Goal: Entertainment & Leisure: Consume media (video, audio)

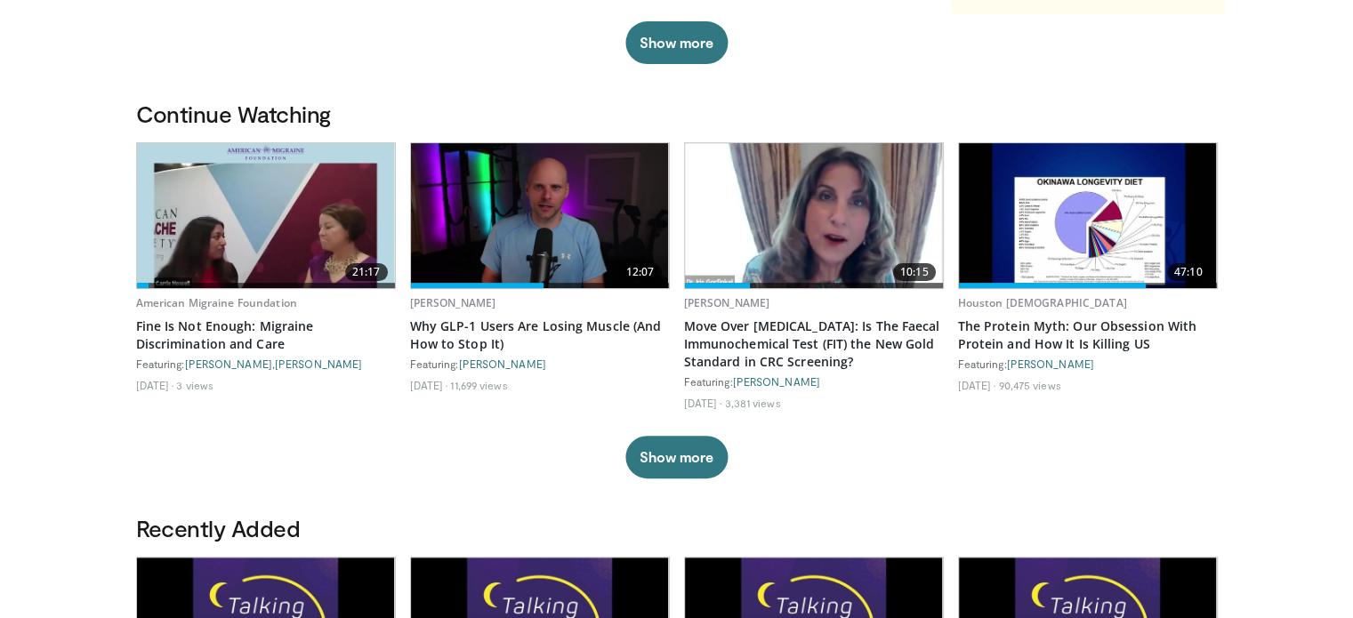
scroll to position [455, 0]
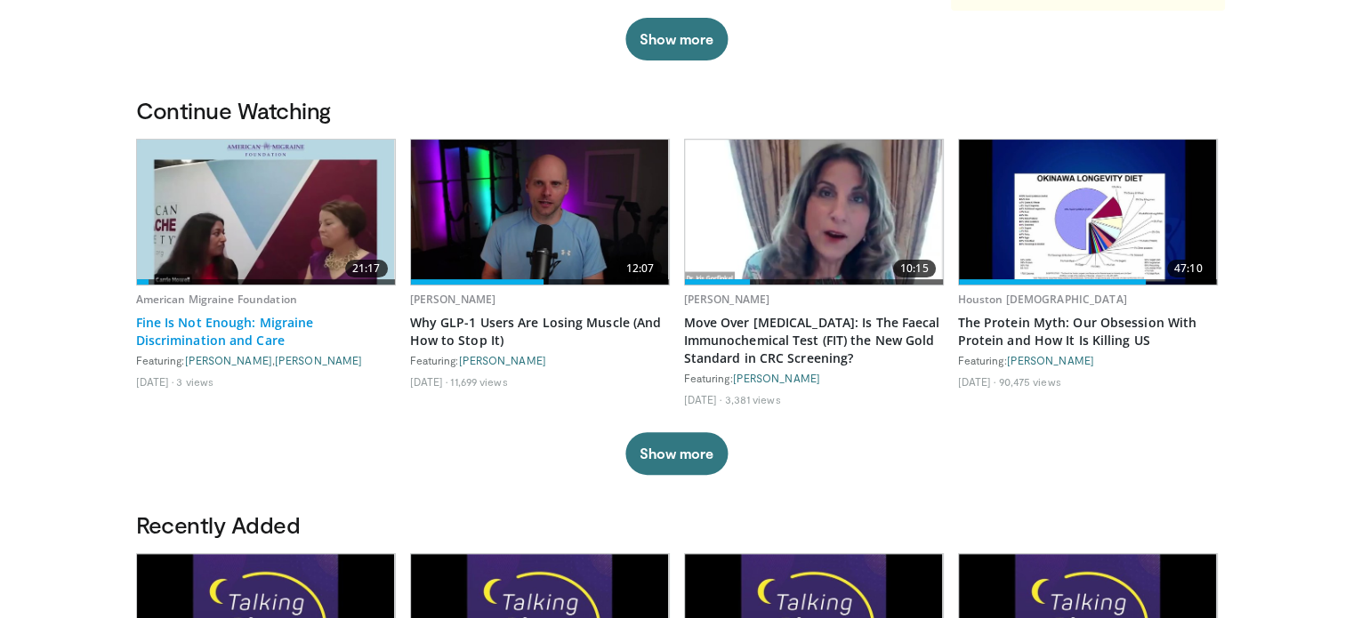
click at [222, 328] on link "Fine Is Not Enough: Migraine Discrimination and Care" at bounding box center [266, 332] width 260 height 36
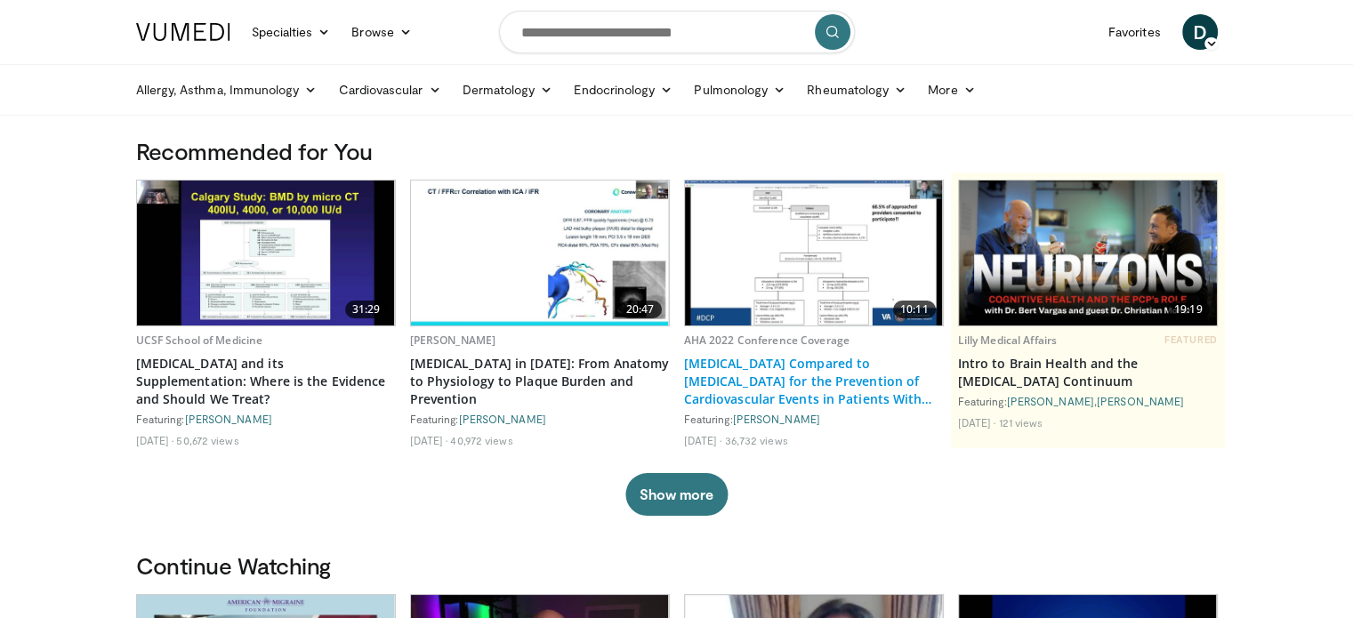
click at [779, 373] on link "Chlorthalidone Compared to Hydrochlorothiazide for the Prevention of Cardiovasc…" at bounding box center [814, 381] width 260 height 53
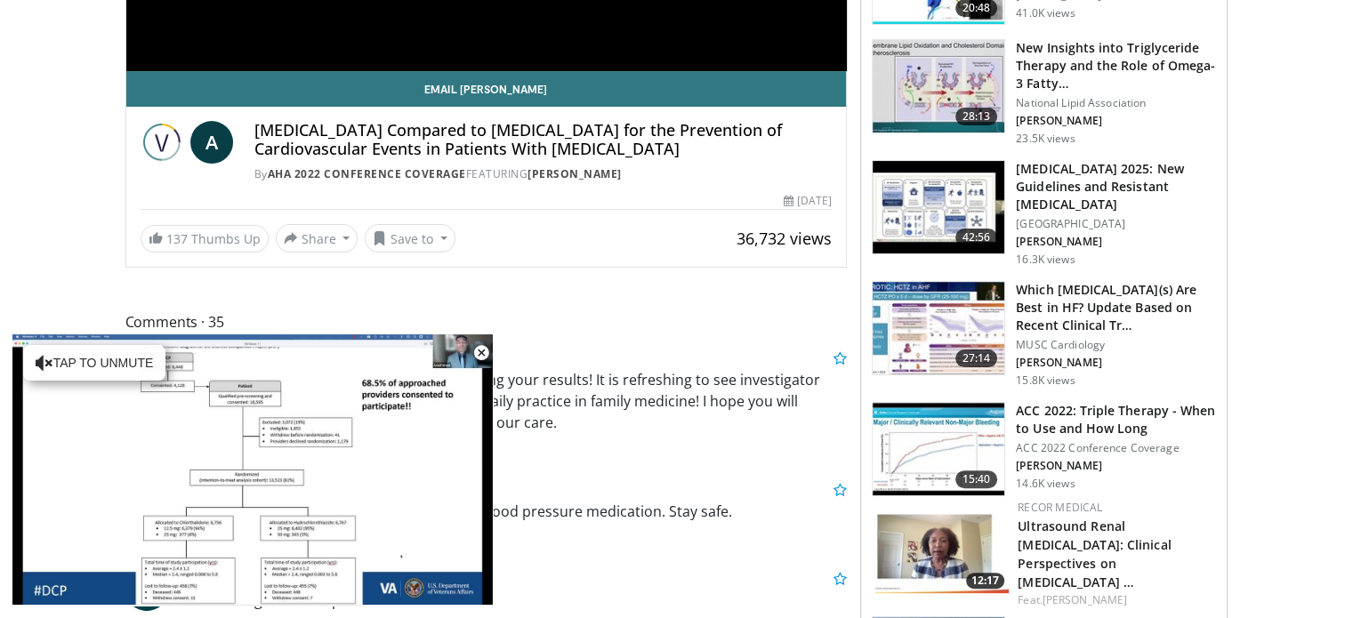
scroll to position [505, 0]
